Goal: Task Accomplishment & Management: Manage account settings

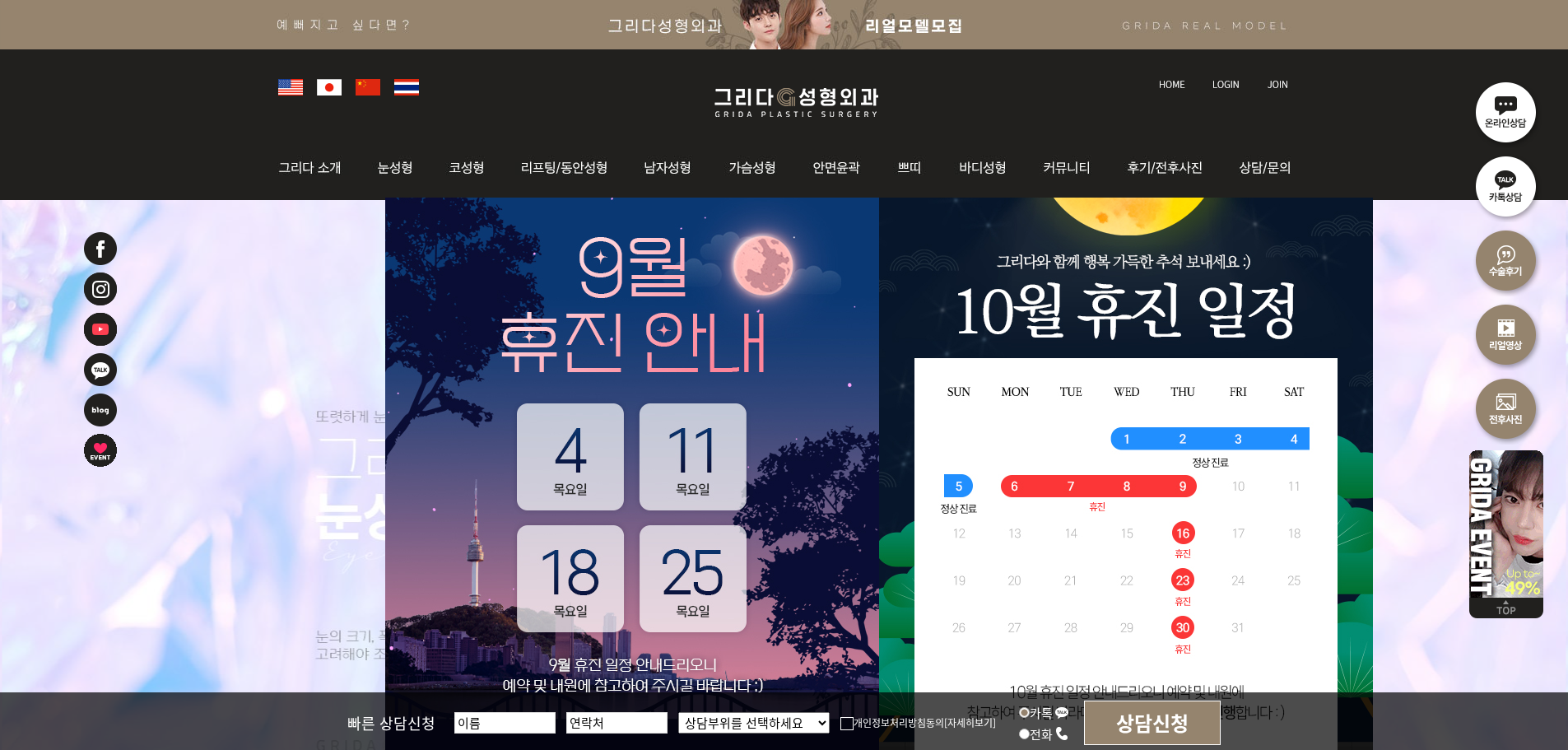
click at [1227, 85] on img at bounding box center [1226, 84] width 28 height 9
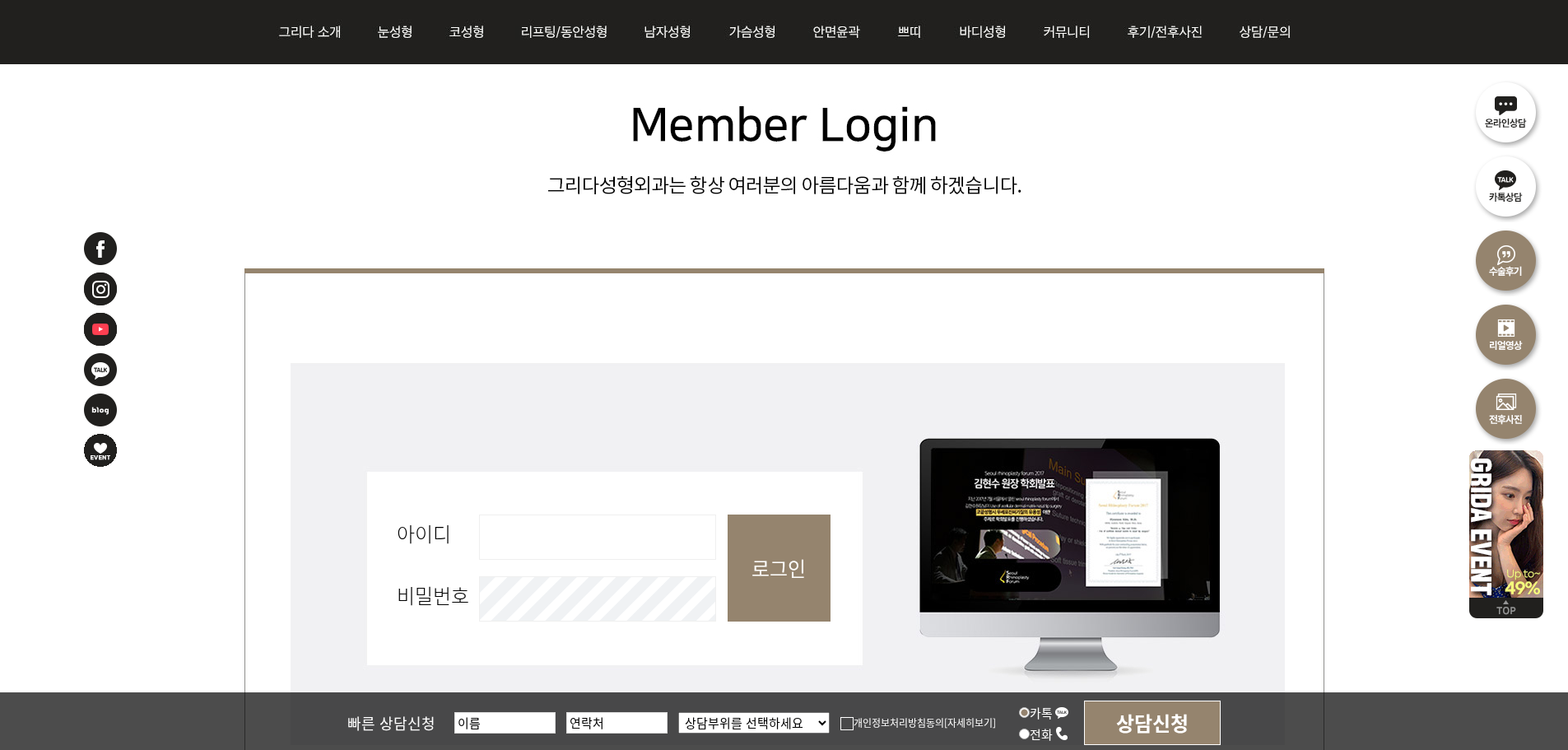
scroll to position [494, 0]
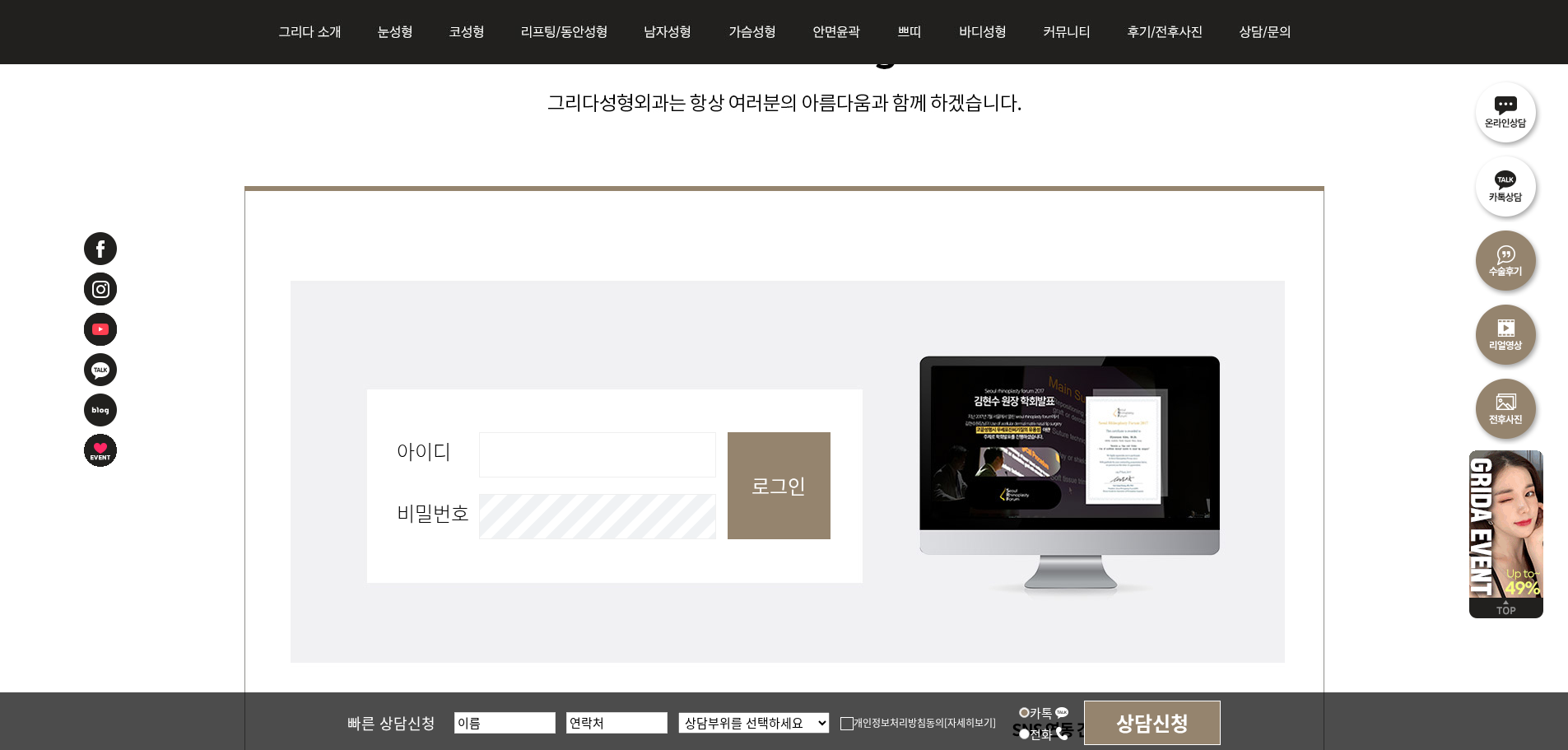
drag, startPoint x: 618, startPoint y: 460, endPoint x: 618, endPoint y: 472, distance: 12.0
click at [618, 460] on input "아이디 필수" at bounding box center [597, 454] width 238 height 45
type input "admin"
click at [802, 495] on input "로그인" at bounding box center [779, 485] width 102 height 107
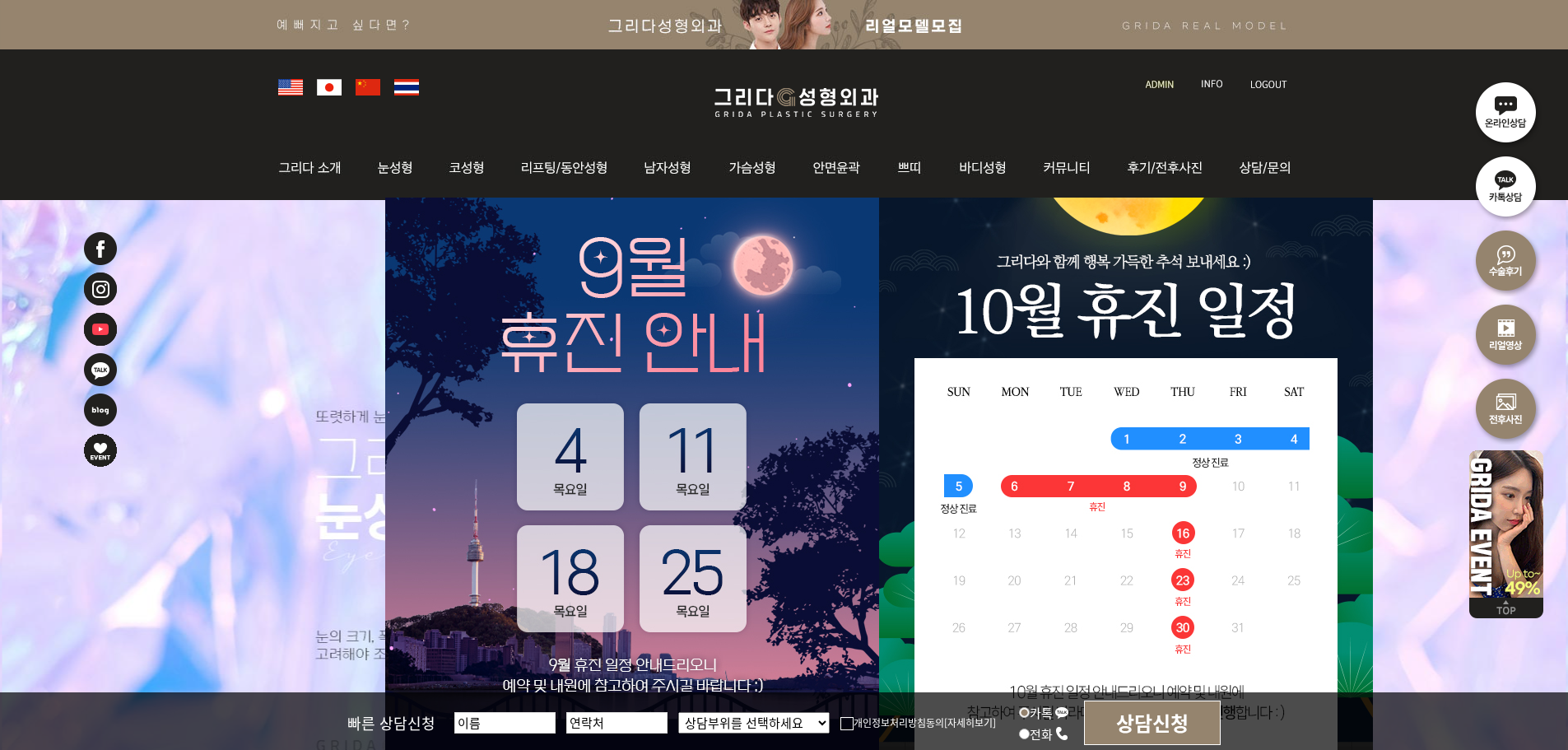
click at [1166, 83] on img at bounding box center [1159, 84] width 28 height 9
